Goal: Task Accomplishment & Management: Manage account settings

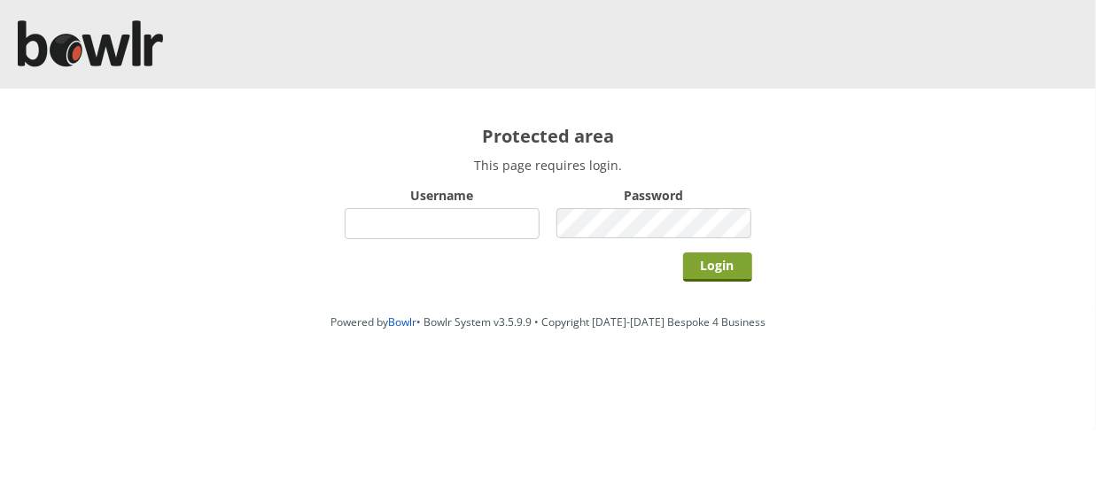
type input "hornseaindoorbowlsclub"
click at [709, 270] on input "Login" at bounding box center [717, 266] width 69 height 29
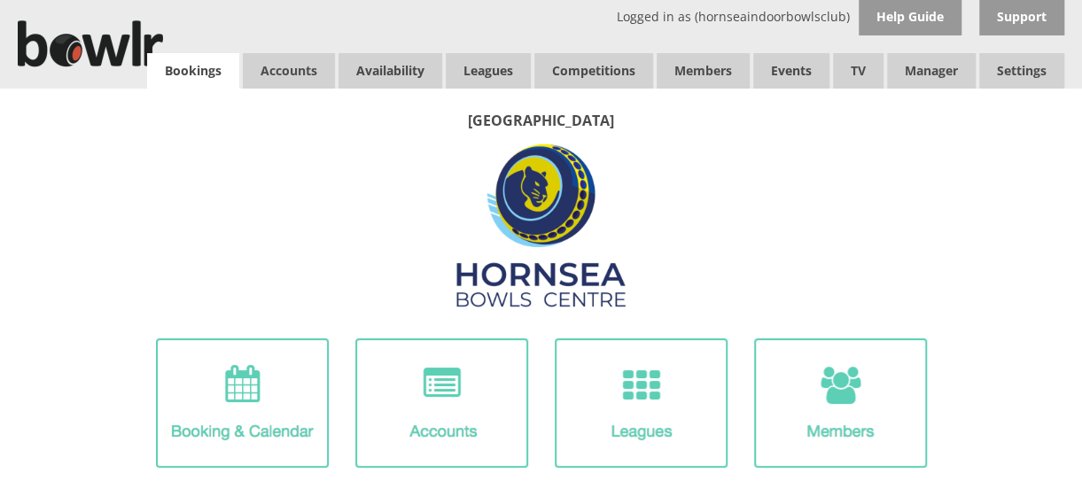
click at [188, 70] on link "Bookings" at bounding box center [193, 70] width 92 height 35
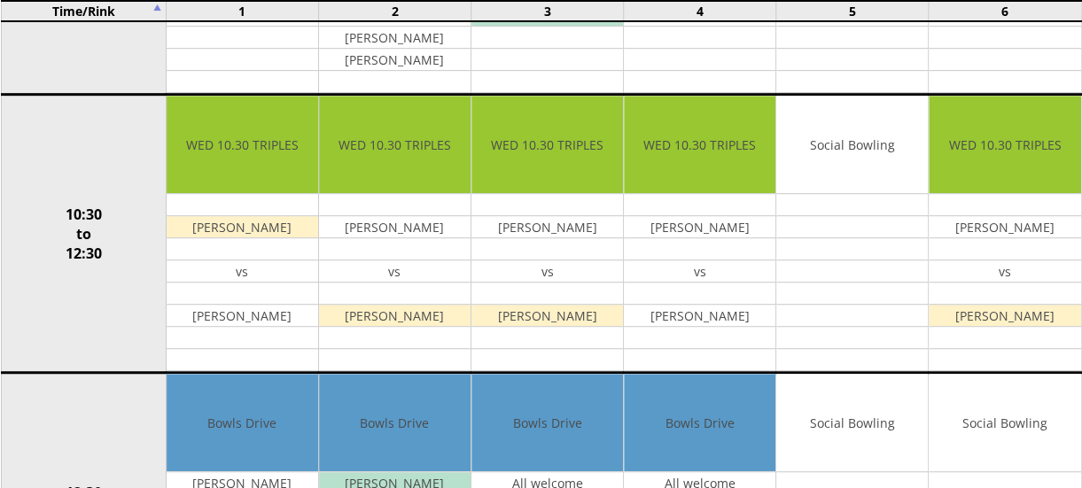
scroll to position [423, 0]
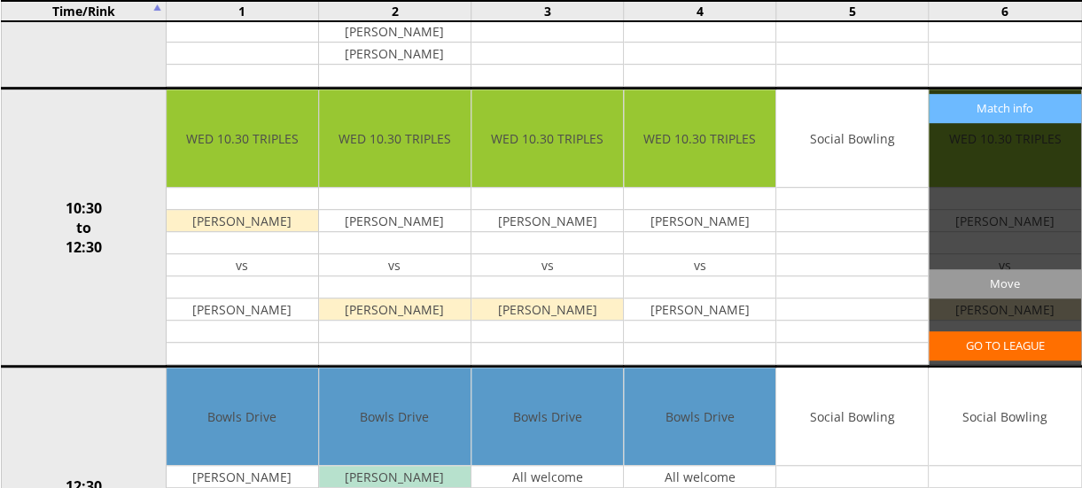
click at [1079, 165] on div "Team members overdrawn: Colin Wright- Leon Dale - View Member Balance Match inf…" at bounding box center [1003, 226] width 151 height 275
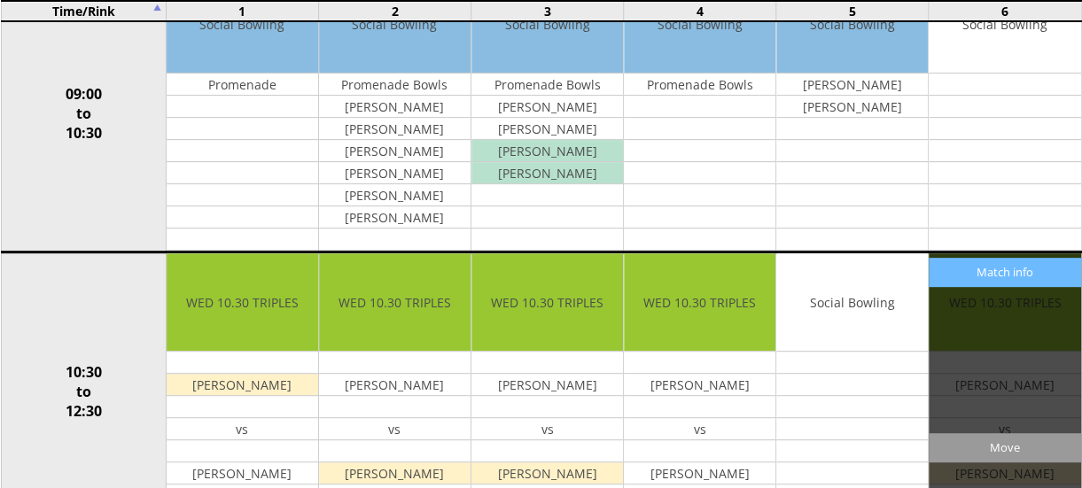
scroll to position [0, 0]
